Goal: Go to known website: Go to known website

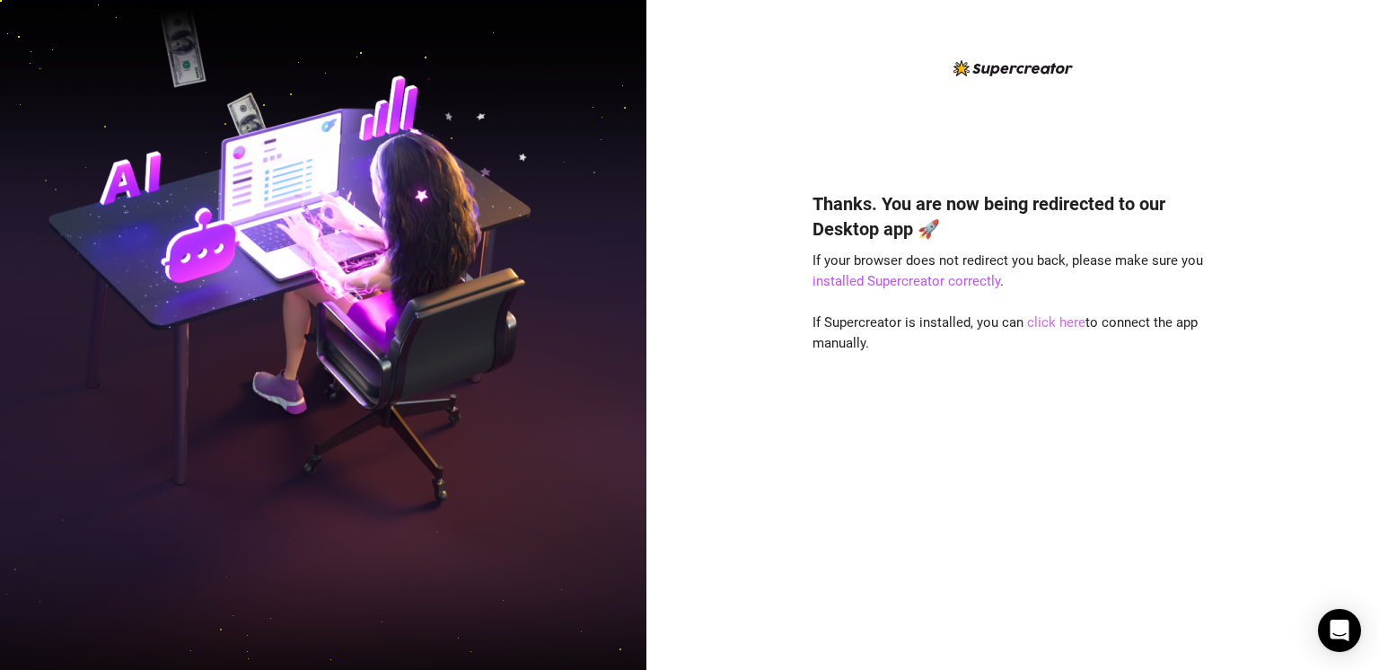
click at [1056, 325] on link "click here" at bounding box center [1056, 322] width 58 height 16
